Goal: Task Accomplishment & Management: Manage account settings

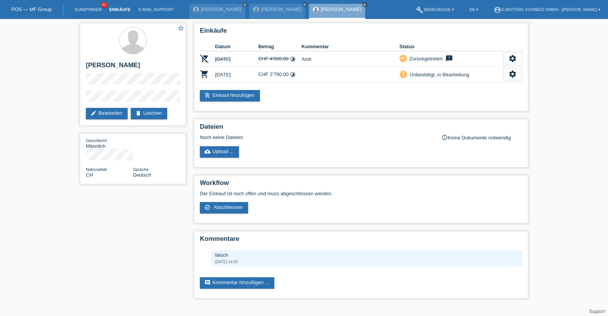
click at [114, 7] on link "Einkäufe" at bounding box center [119, 9] width 29 height 5
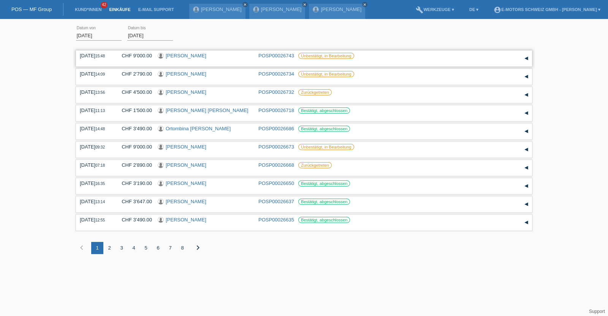
click at [181, 56] on link "[PERSON_NAME]" at bounding box center [186, 56] width 41 height 6
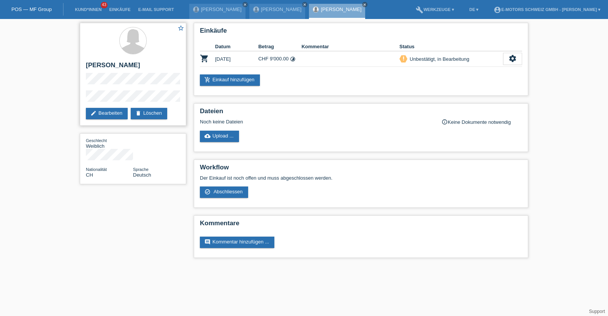
click at [116, 65] on h2 "Emma Nüesch" at bounding box center [133, 67] width 94 height 11
drag, startPoint x: 116, startPoint y: 65, endPoint x: 95, endPoint y: 66, distance: 21.3
click at [95, 66] on h2 "Emma Nüesch" at bounding box center [133, 67] width 94 height 11
copy h2 "[PERSON_NAME]"
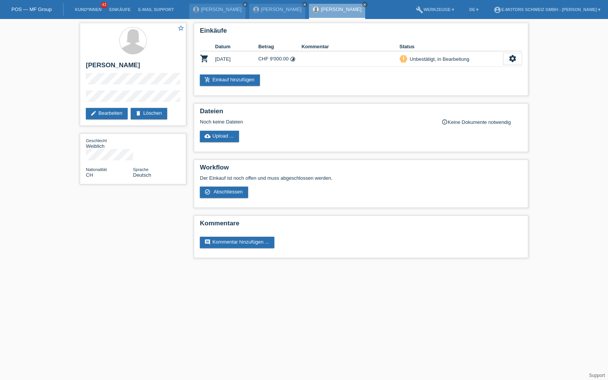
click at [189, 266] on html "POS — MF Group Kund*innen 43 Einkäufe E-Mail Support Gabriela Buzhala close clo…" at bounding box center [304, 133] width 608 height 266
click at [452, 266] on html "POS — MF Group Kund*innen 43 Einkäufe E-Mail Support Gabriela Buzhala close clo…" at bounding box center [304, 133] width 608 height 266
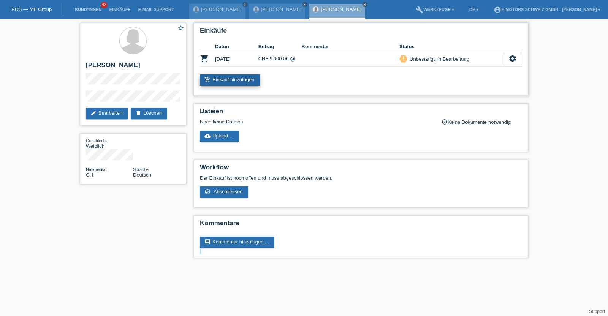
click at [235, 81] on link "add_shopping_cart Einkauf hinzufügen" at bounding box center [230, 80] width 60 height 11
click at [126, 9] on link "Einkäufe" at bounding box center [119, 9] width 29 height 5
